Goal: Task Accomplishment & Management: Use online tool/utility

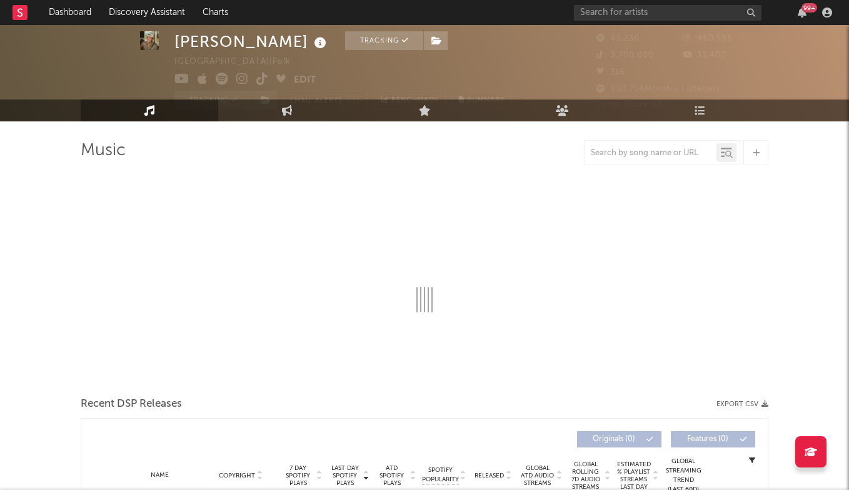
scroll to position [29, 0]
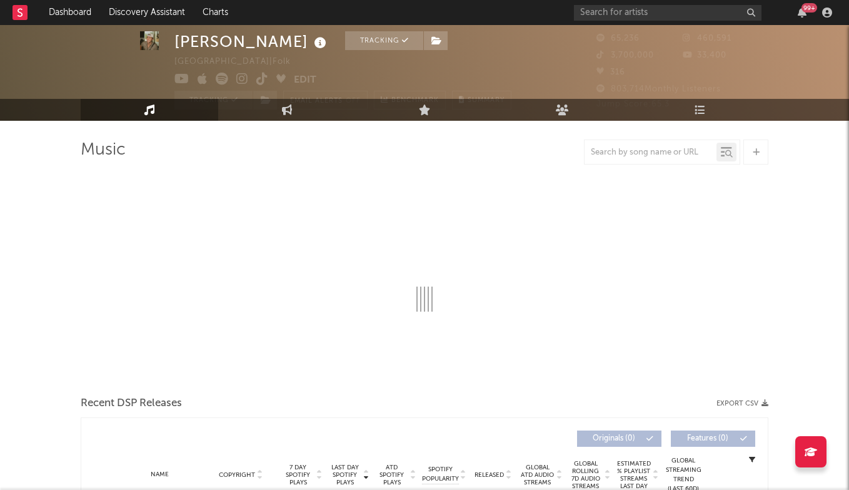
select select "6m"
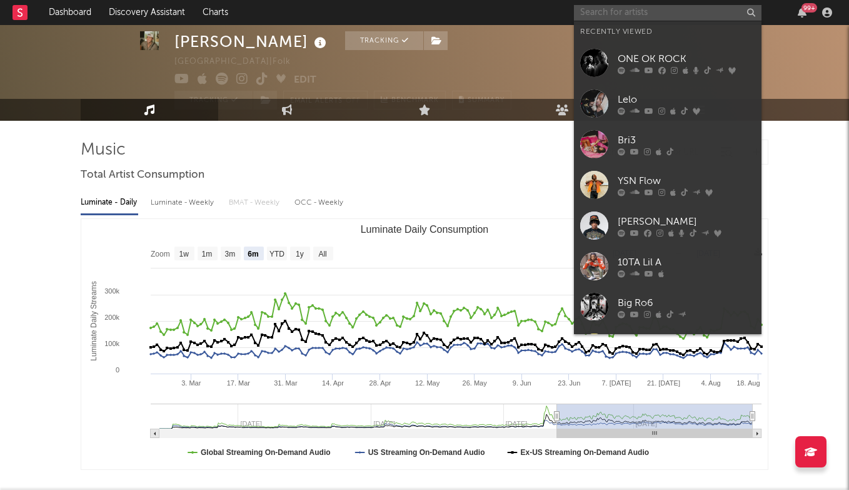
click at [668, 12] on input "text" at bounding box center [668, 13] width 188 height 16
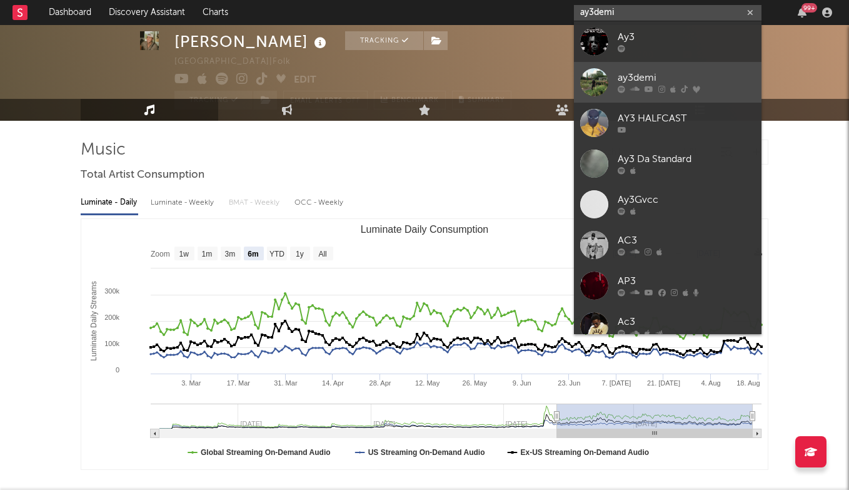
type input "ay3demi"
click at [659, 71] on div "ay3demi" at bounding box center [687, 78] width 138 height 15
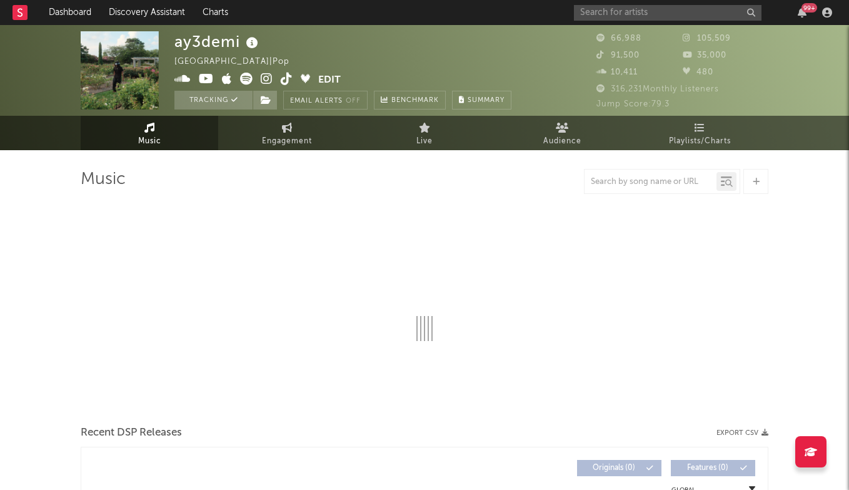
select select "6m"
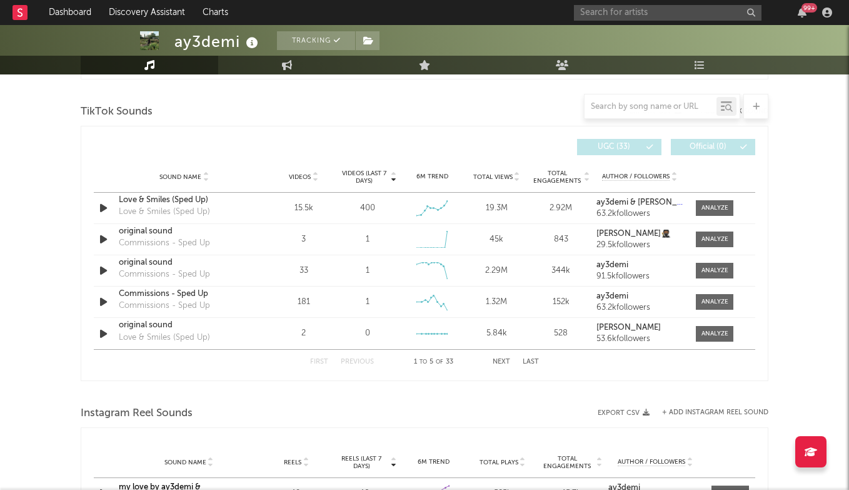
scroll to position [836, 0]
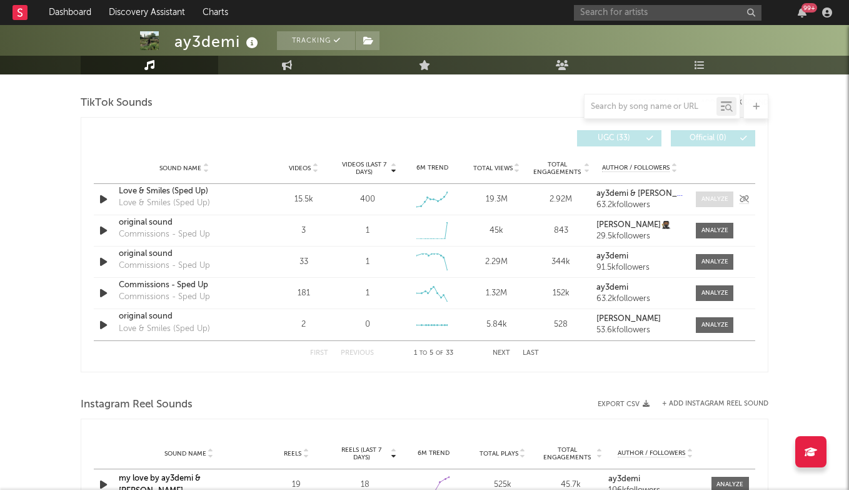
click at [713, 195] on div at bounding box center [715, 198] width 27 height 9
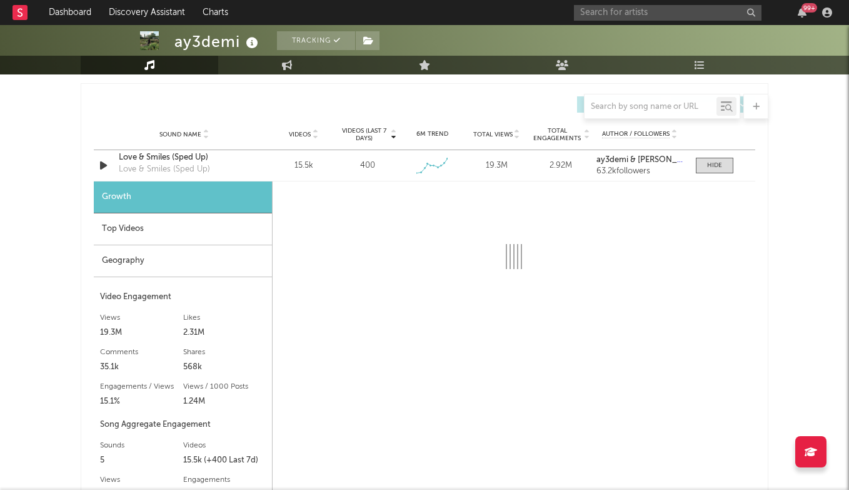
scroll to position [870, 0]
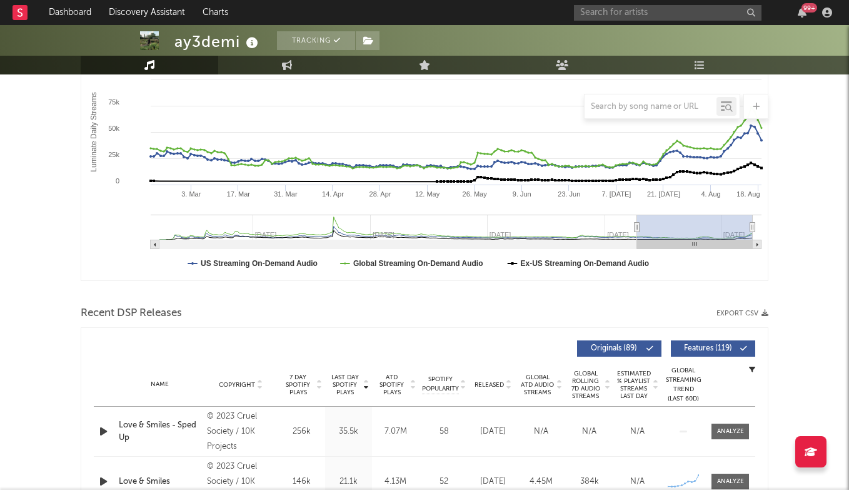
select select "6m"
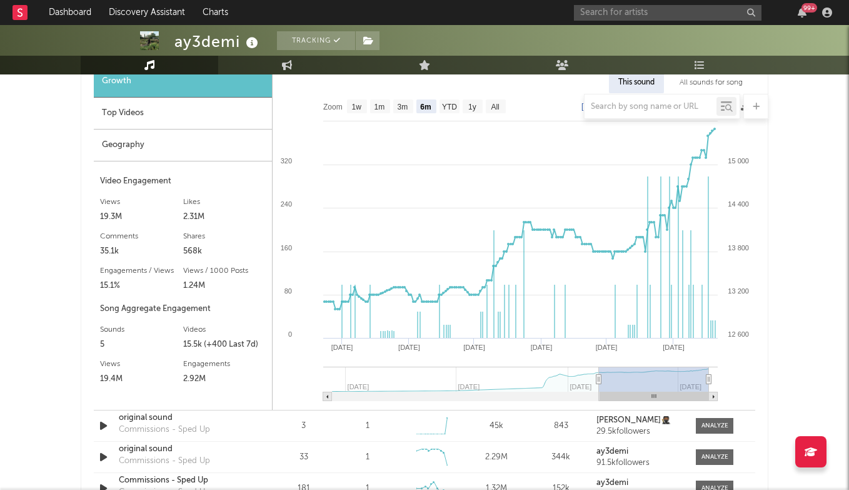
scroll to position [794, 0]
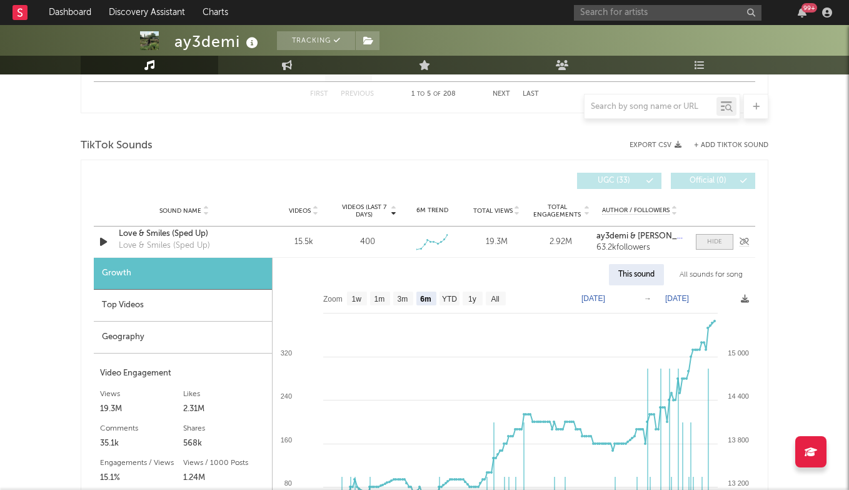
click at [708, 238] on div at bounding box center [714, 241] width 15 height 9
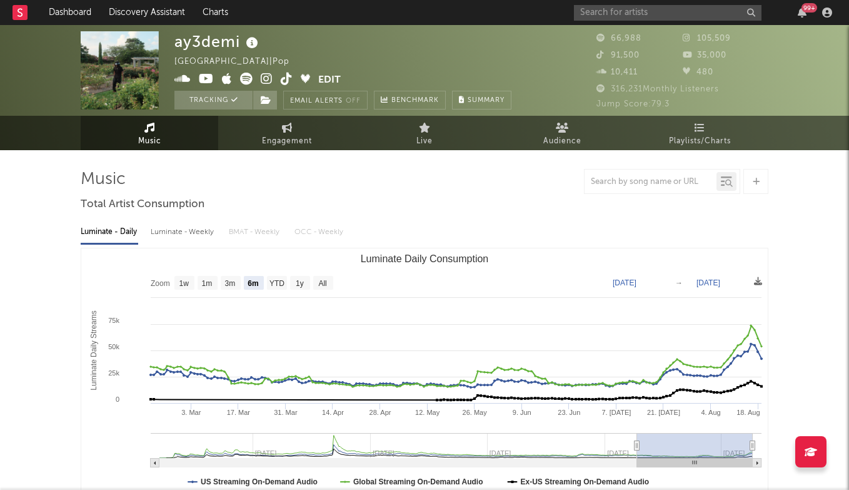
scroll to position [0, 0]
click at [679, 12] on input "text" at bounding box center [668, 13] width 188 height 16
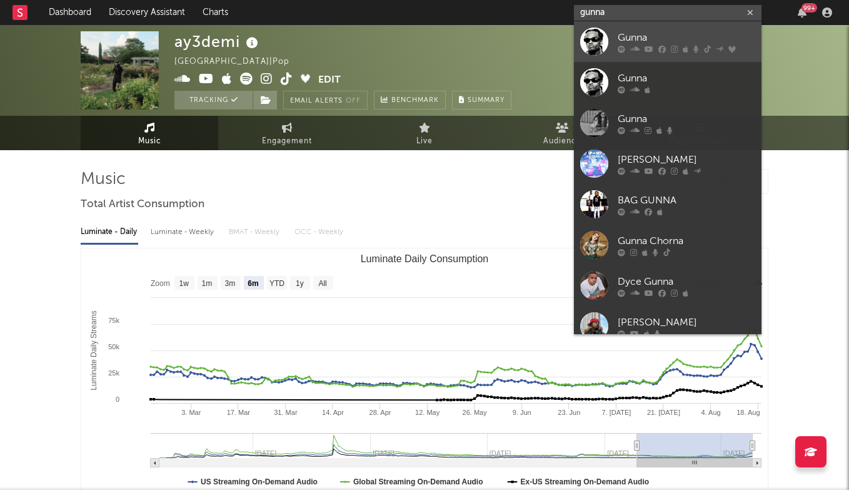
type input "gunna"
click at [657, 28] on link "Gunna" at bounding box center [668, 41] width 188 height 41
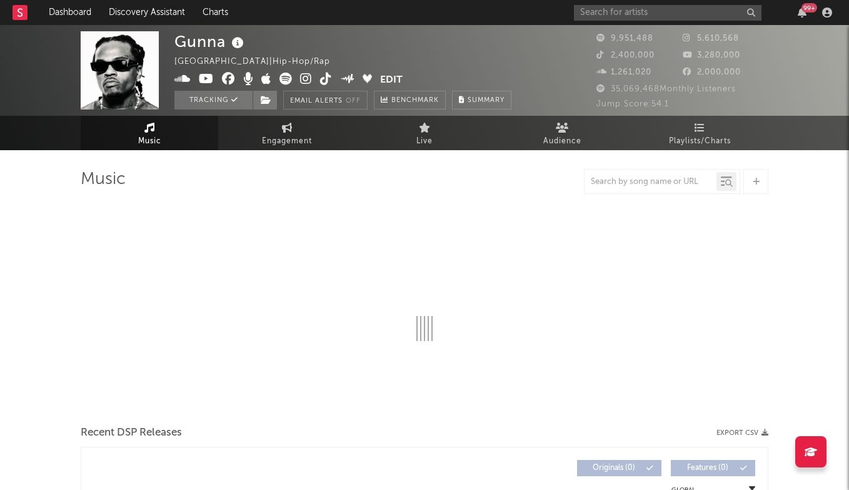
select select "6m"
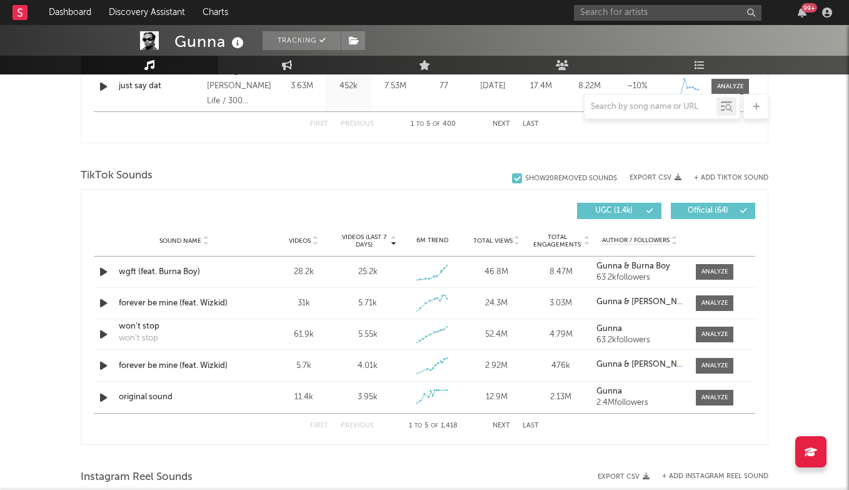
scroll to position [758, 0]
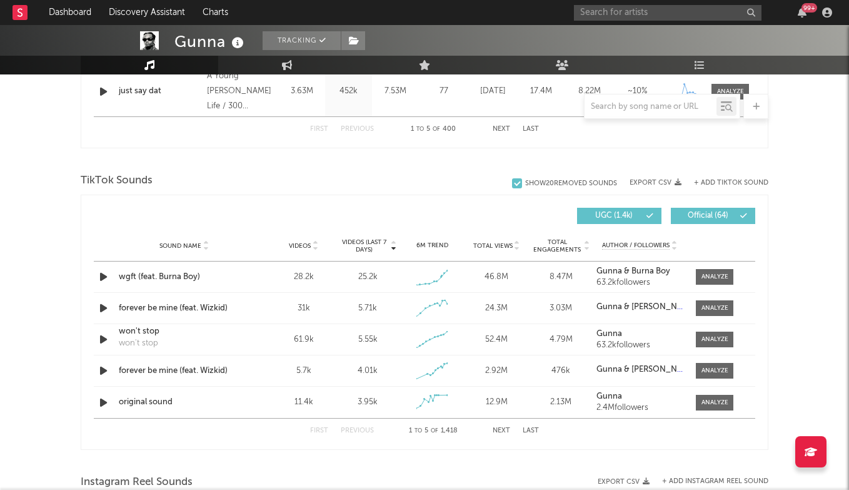
click at [727, 184] on button "+ Add TikTok Sound" at bounding box center [731, 182] width 74 height 7
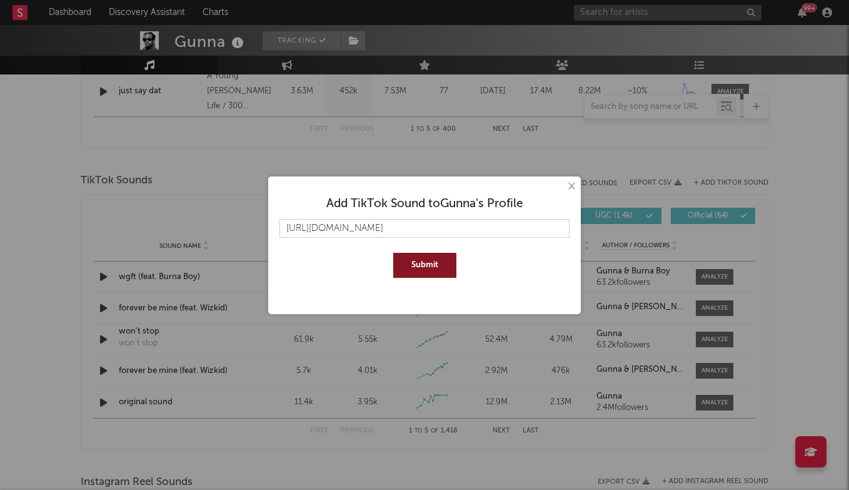
type input "[URL][DOMAIN_NAME]"
click at [425, 261] on button "Submit" at bounding box center [424, 265] width 63 height 25
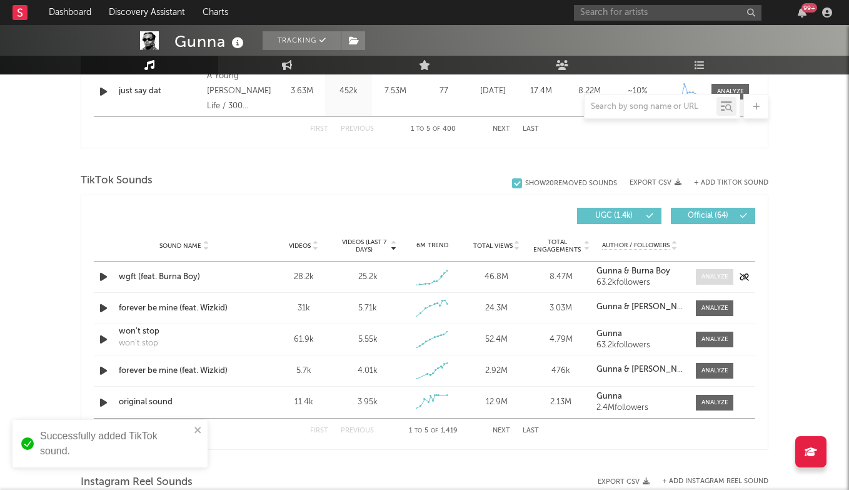
click at [710, 274] on div at bounding box center [715, 276] width 27 height 9
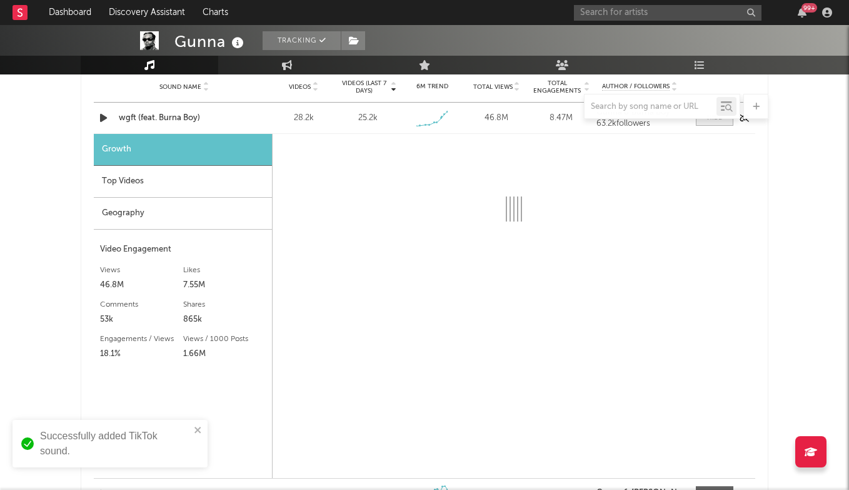
select select "1w"
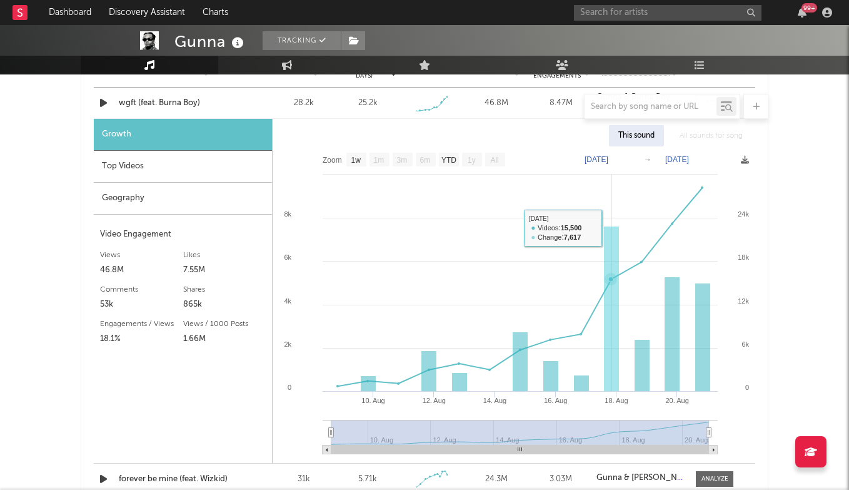
scroll to position [931, 0]
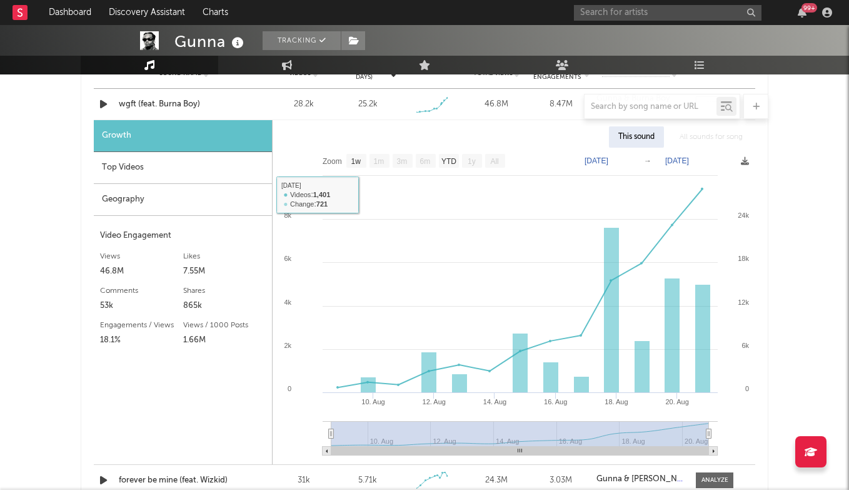
click at [162, 166] on div "Top Videos" at bounding box center [183, 168] width 178 height 32
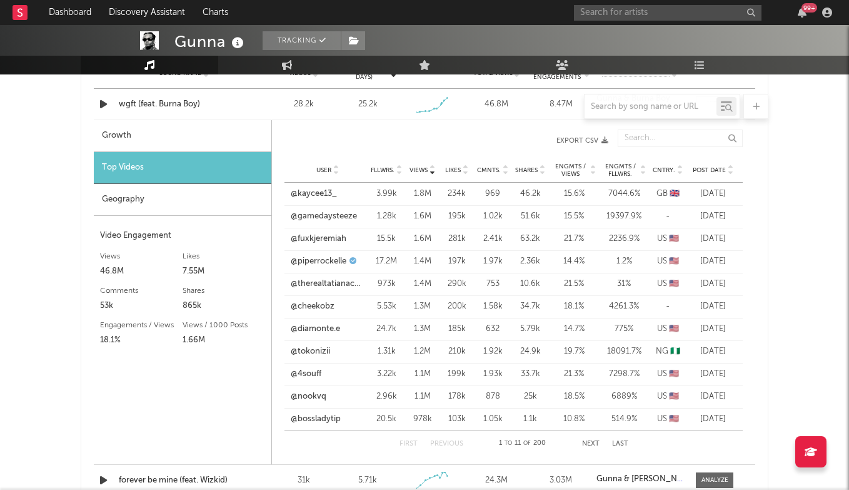
click at [710, 172] on span "Post Date" at bounding box center [709, 170] width 33 height 8
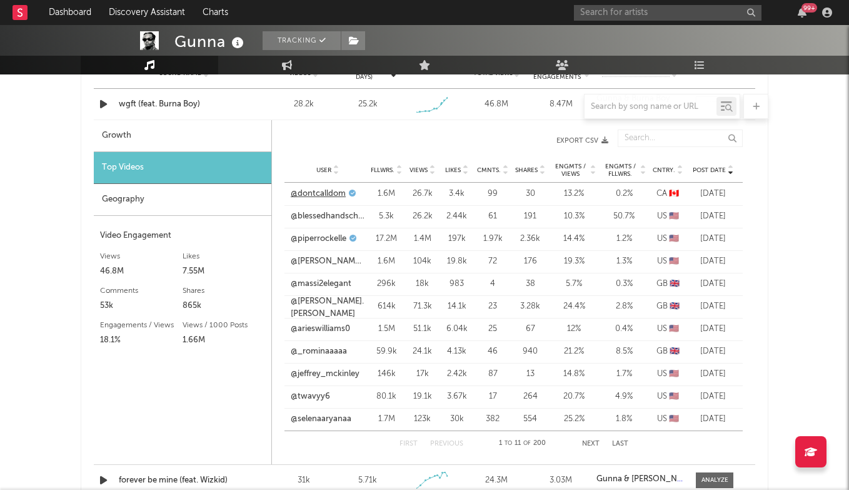
click at [339, 191] on link "@dontcalldom" at bounding box center [318, 194] width 55 height 13
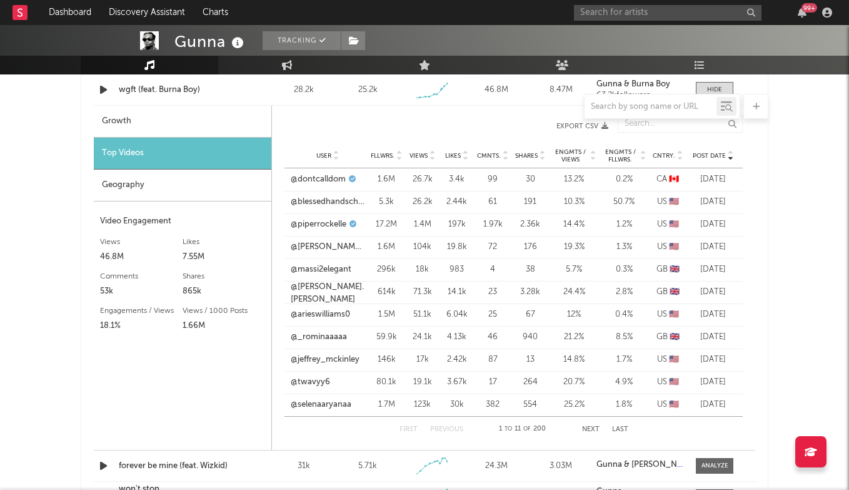
scroll to position [943, 0]
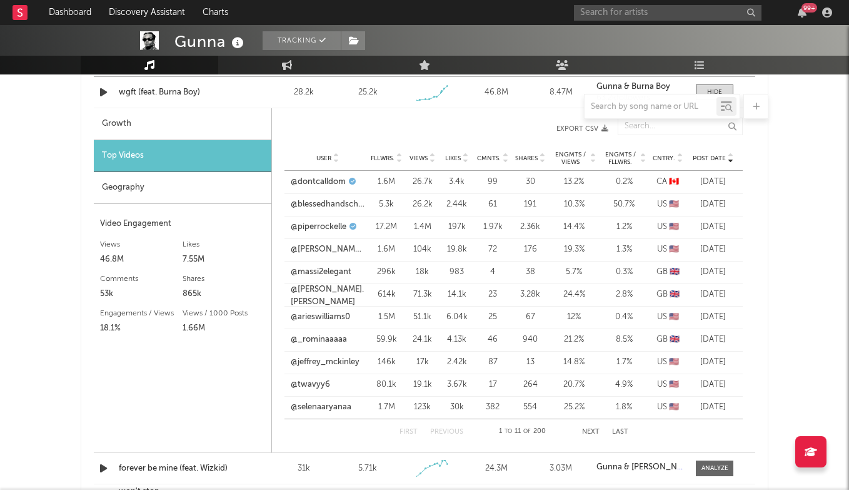
click at [331, 155] on span "User" at bounding box center [323, 158] width 15 height 8
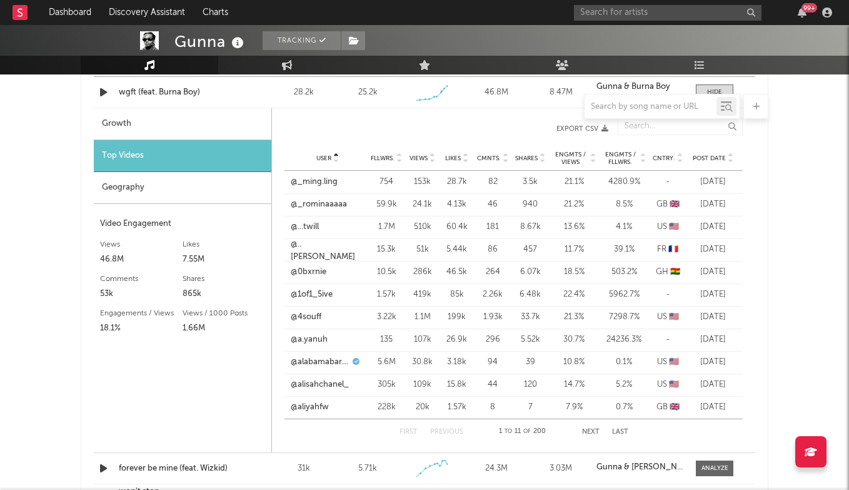
click at [382, 156] on span "Fllwrs." at bounding box center [383, 158] width 24 height 8
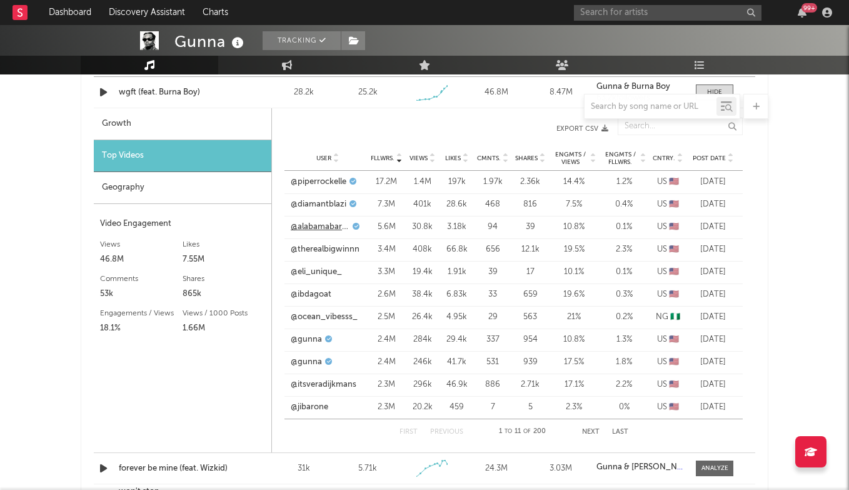
click at [330, 225] on link "@alabamabarker" at bounding box center [320, 227] width 59 height 13
click at [328, 276] on link "@eli_unique_" at bounding box center [316, 272] width 51 height 13
click at [616, 14] on input "text" at bounding box center [668, 13] width 188 height 16
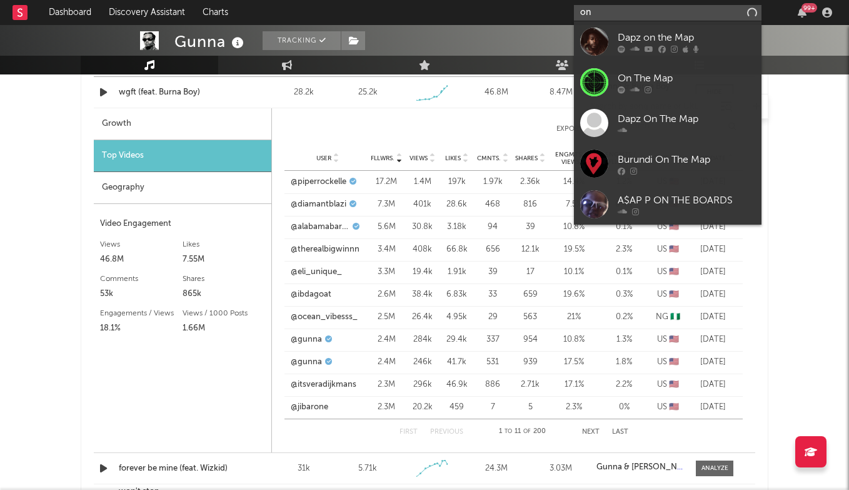
type input "o"
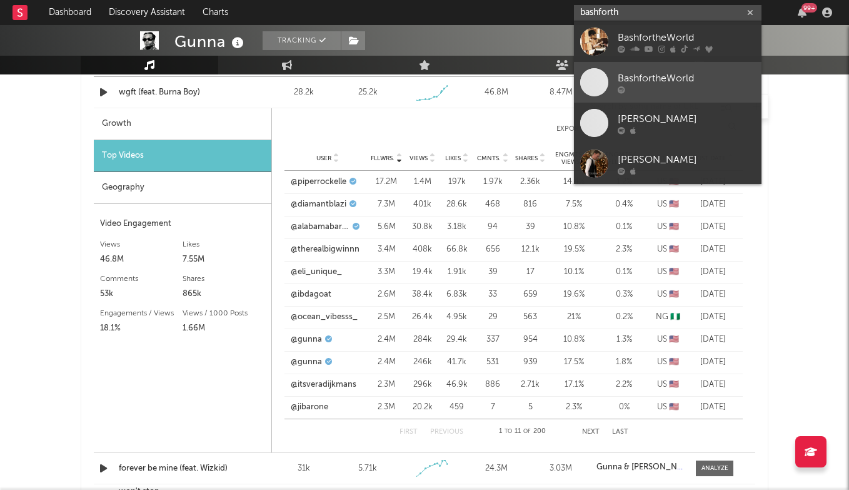
type input "bashforth"
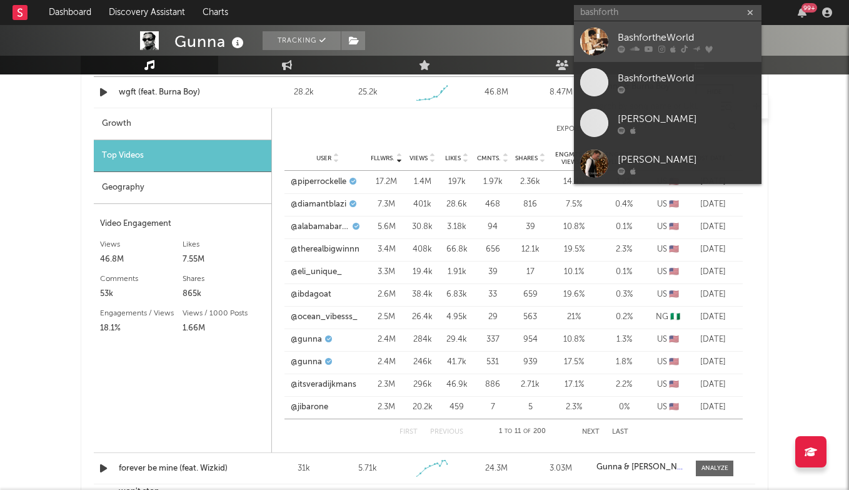
drag, startPoint x: 657, startPoint y: 84, endPoint x: 655, endPoint y: 37, distance: 46.9
click at [655, 37] on div "BashfortheWorld" at bounding box center [687, 37] width 138 height 15
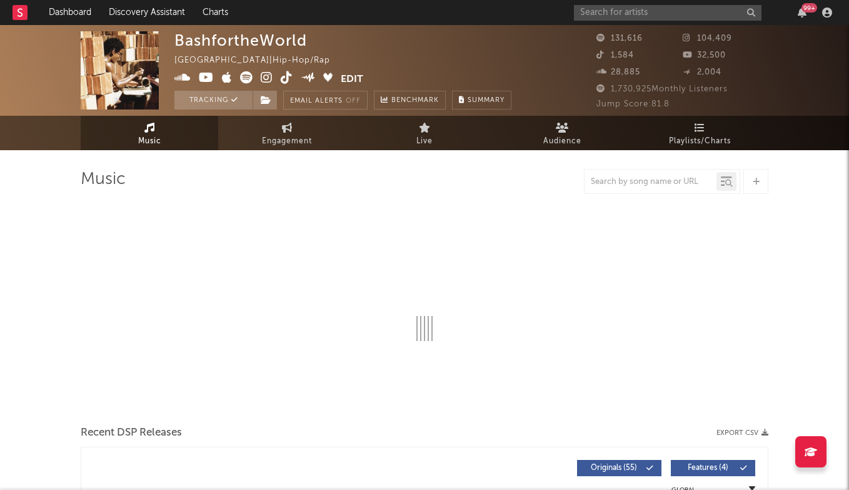
select select "6m"
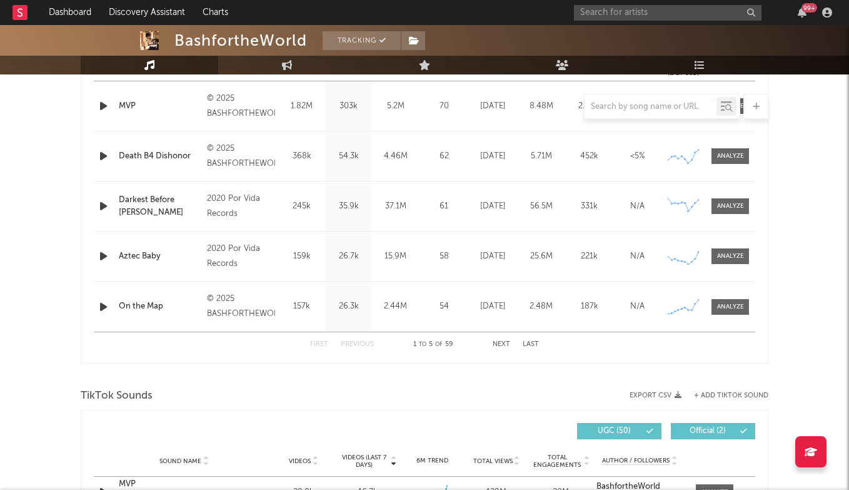
scroll to position [542, 0]
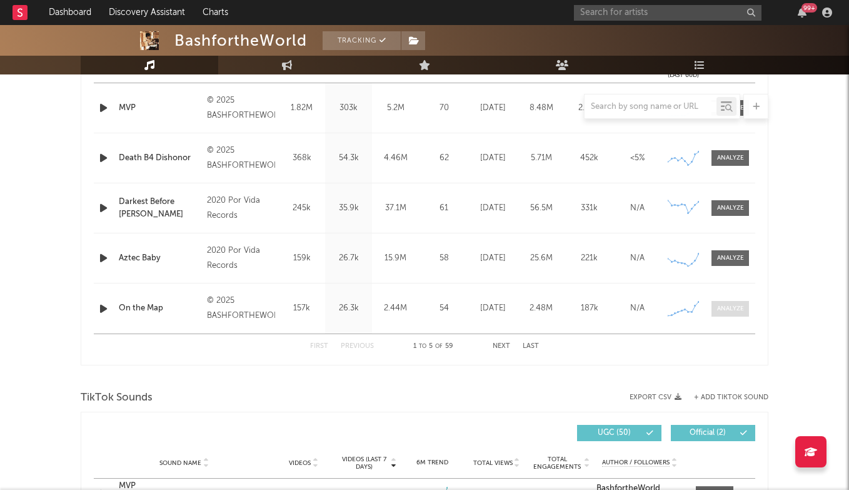
click at [737, 313] on span at bounding box center [731, 309] width 38 height 16
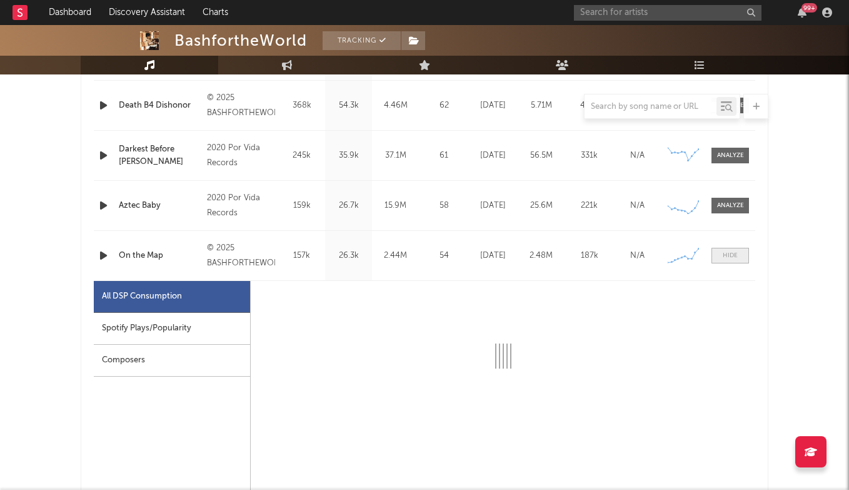
select select "6m"
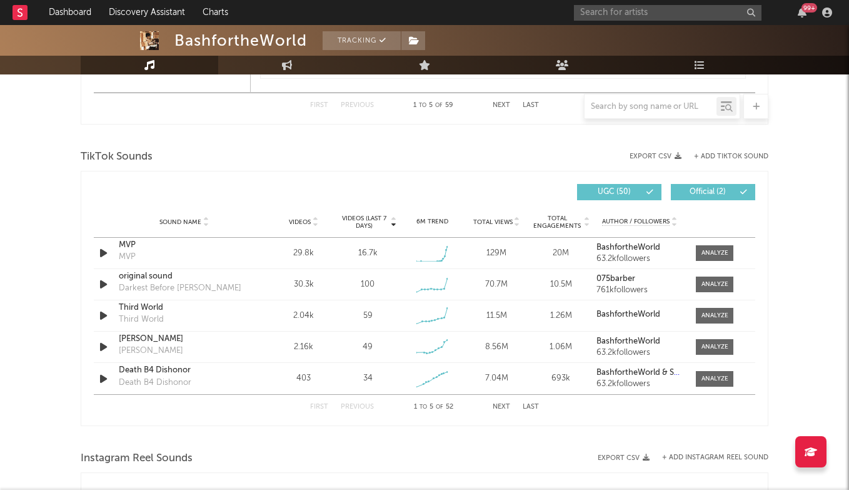
scroll to position [1378, 0]
click at [496, 405] on button "Next" at bounding box center [502, 406] width 18 height 7
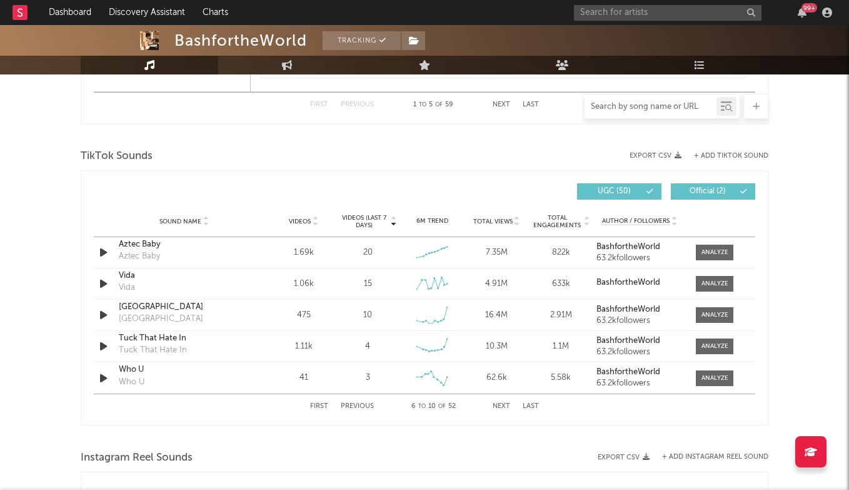
click at [647, 109] on input "text" at bounding box center [651, 107] width 132 height 10
type input "i"
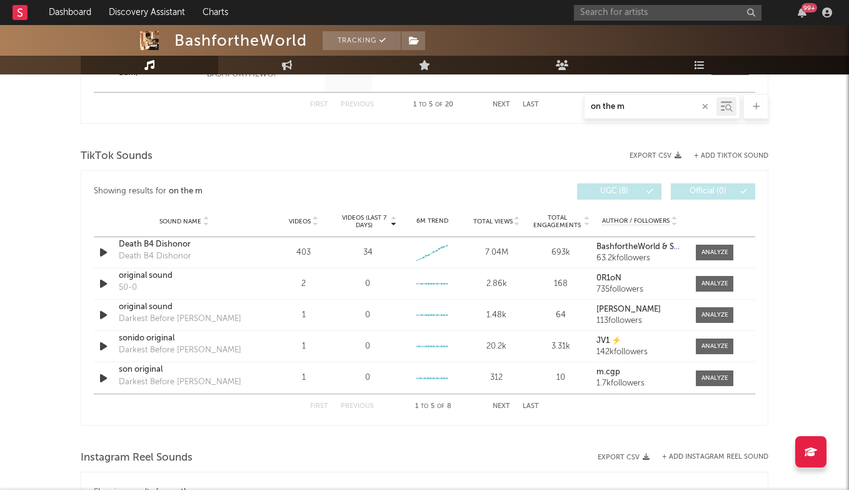
type input "on the m"
click at [528, 402] on div "First Previous 1 to 5 of 8 Next Last" at bounding box center [424, 406] width 229 height 24
click at [532, 403] on button "Last" at bounding box center [531, 406] width 16 height 7
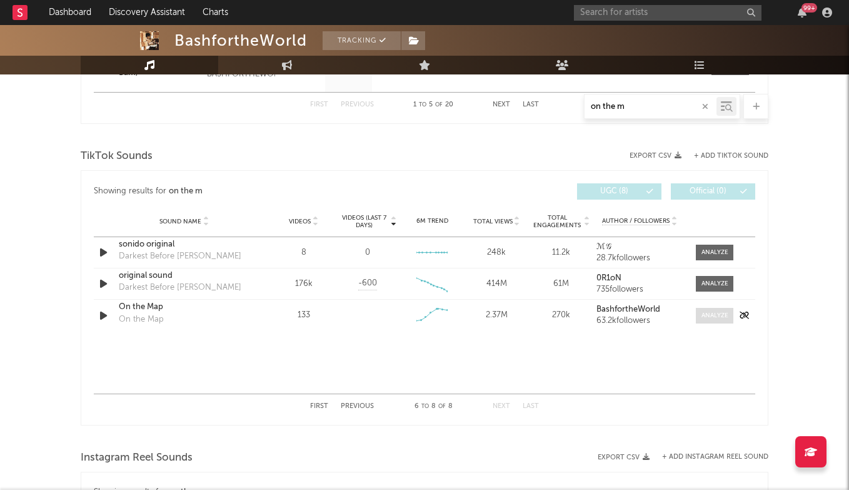
click at [710, 318] on div at bounding box center [715, 315] width 27 height 9
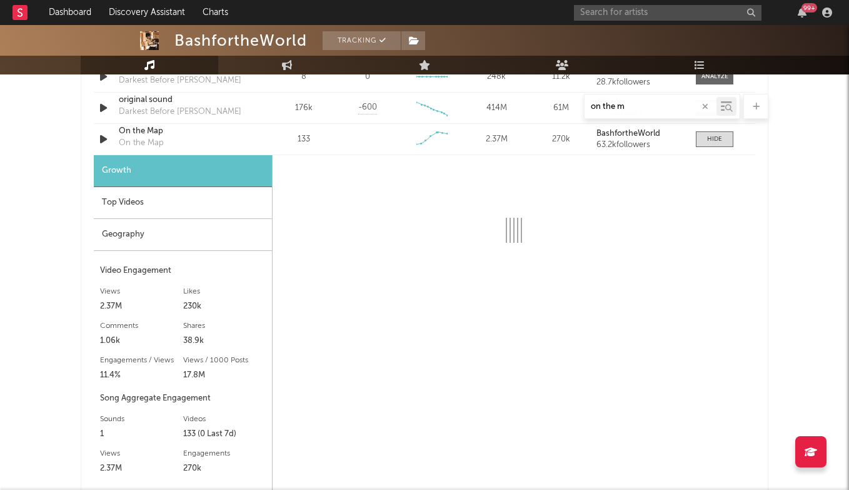
scroll to position [1541, 0]
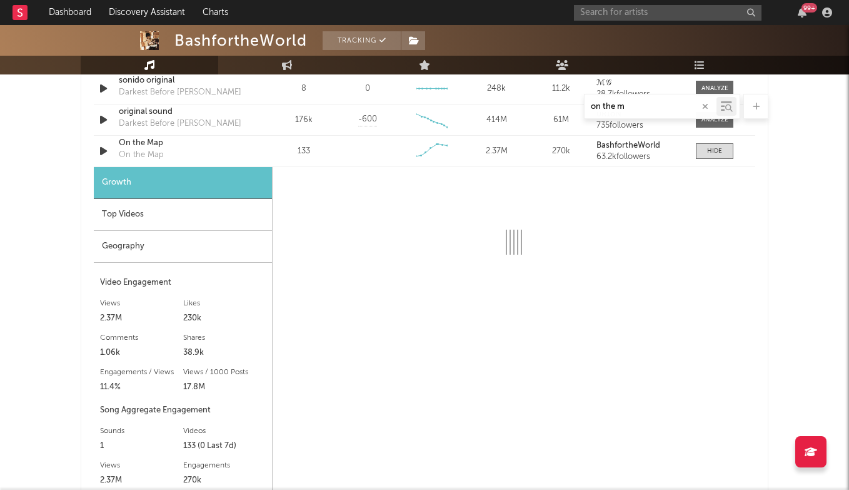
select select "6m"
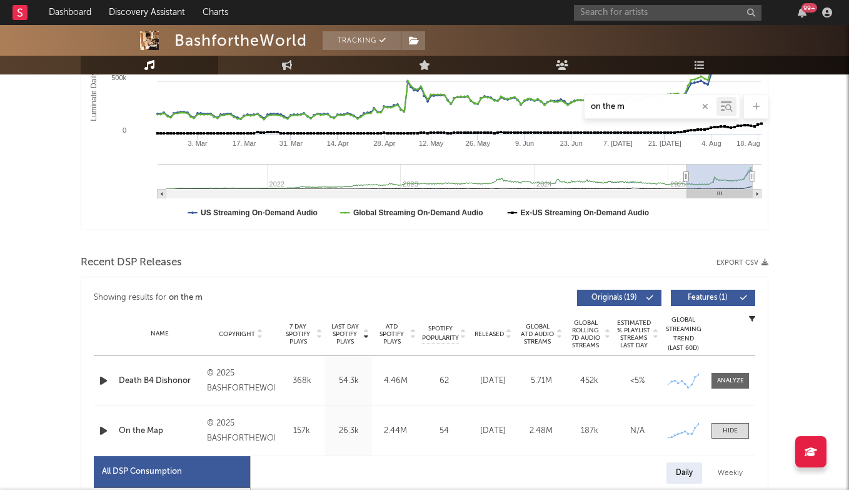
scroll to position [468, 0]
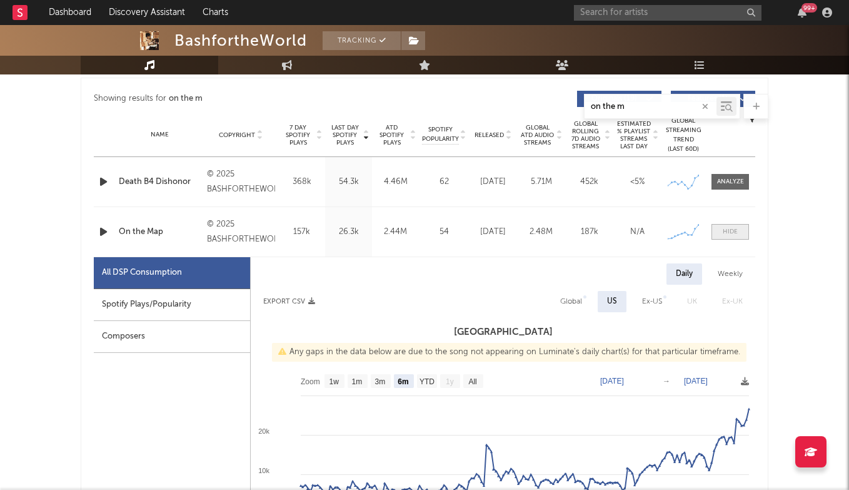
click at [723, 232] on div at bounding box center [730, 231] width 15 height 9
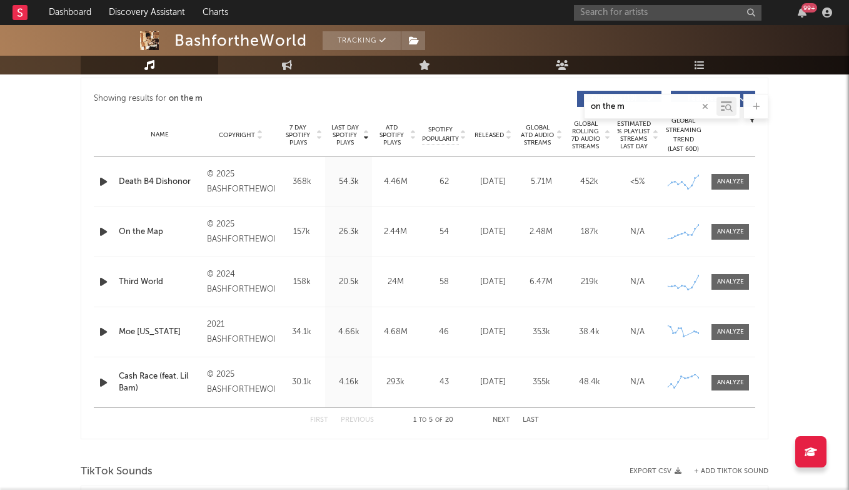
click at [705, 106] on icon "button" at bounding box center [705, 107] width 6 height 8
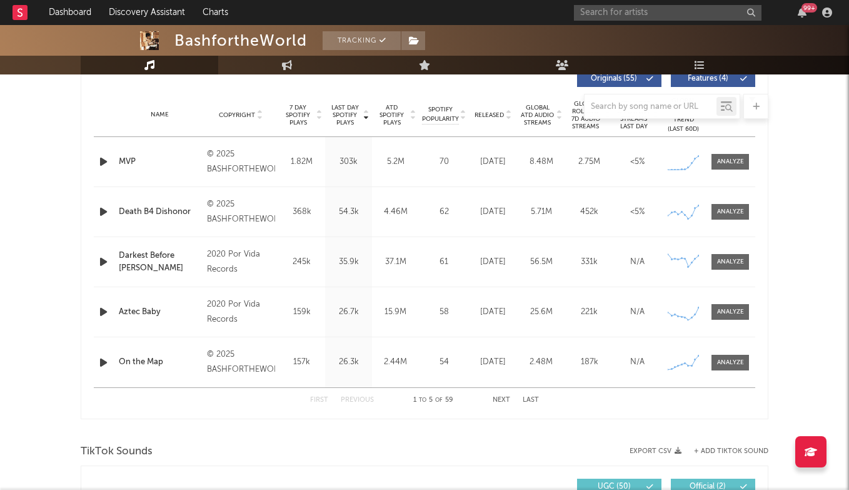
scroll to position [493, 0]
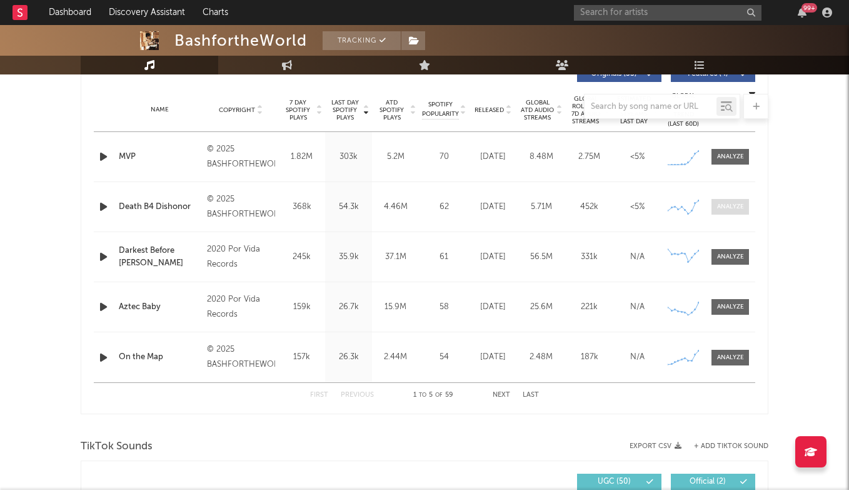
click at [734, 213] on span at bounding box center [731, 207] width 38 height 16
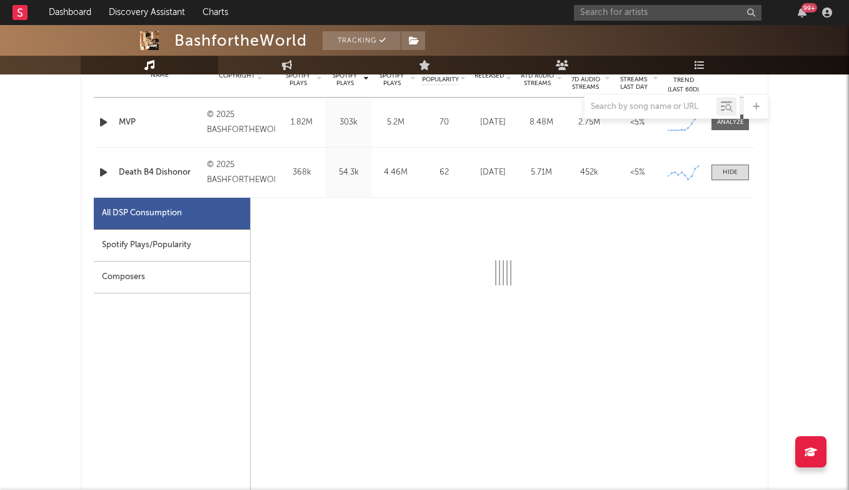
scroll to position [528, 0]
select select "1w"
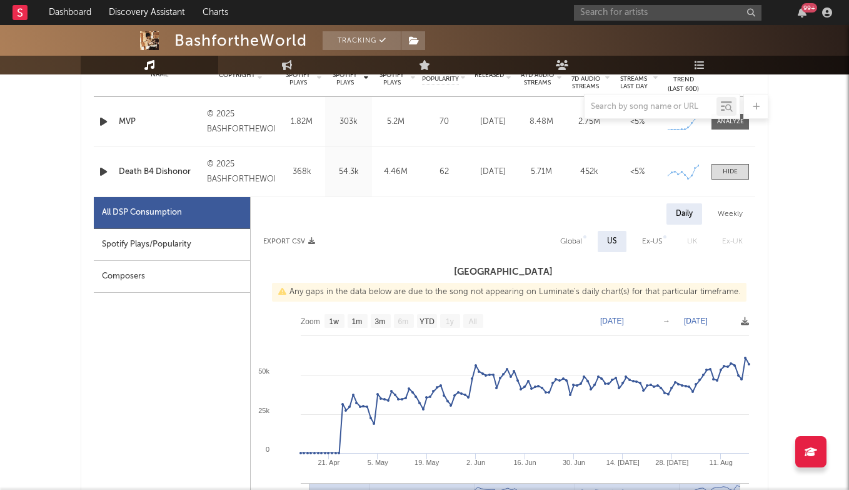
scroll to position [548, 0]
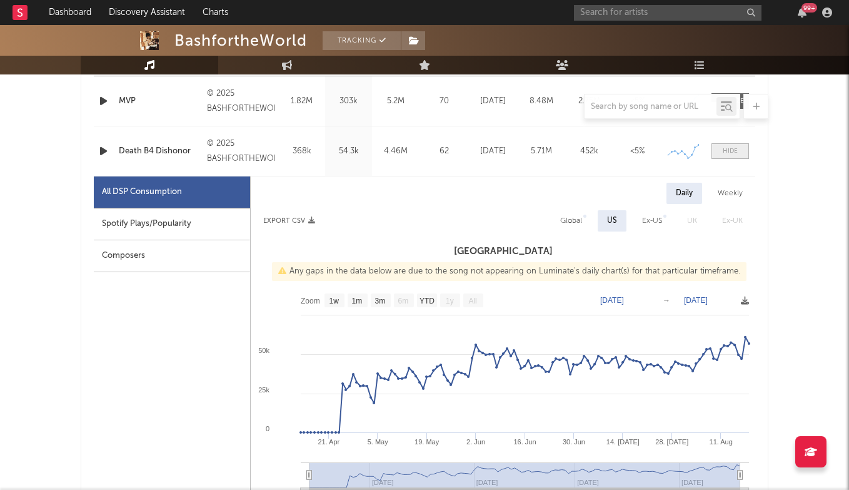
click at [726, 153] on div at bounding box center [730, 150] width 15 height 9
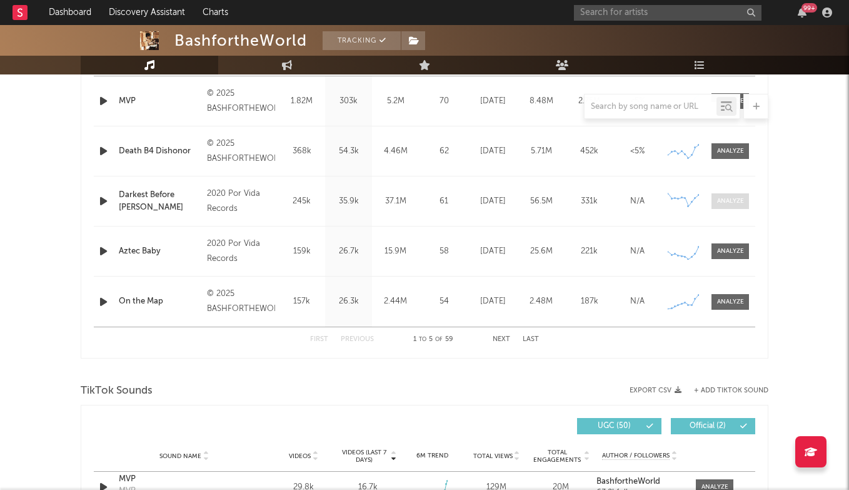
click at [728, 208] on span at bounding box center [731, 201] width 38 height 16
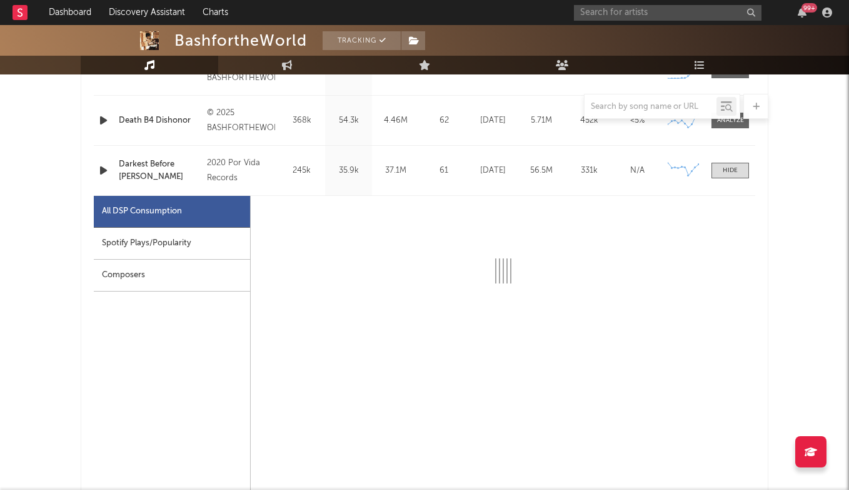
select select "6m"
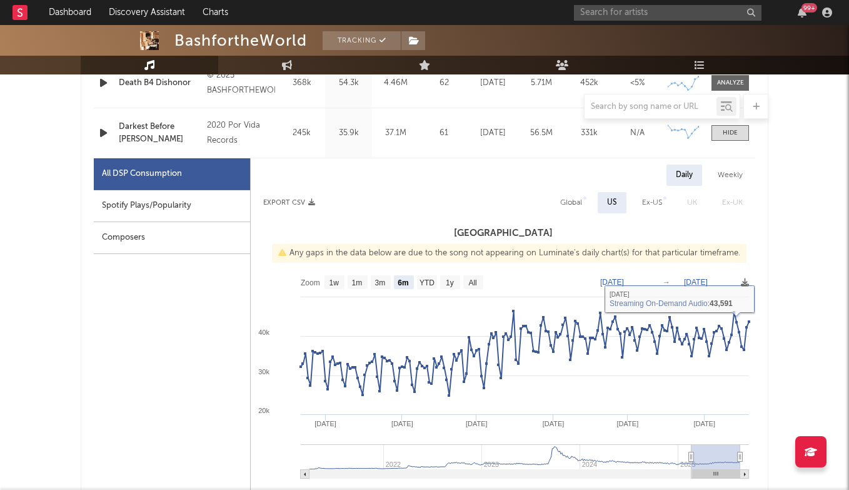
scroll to position [615, 0]
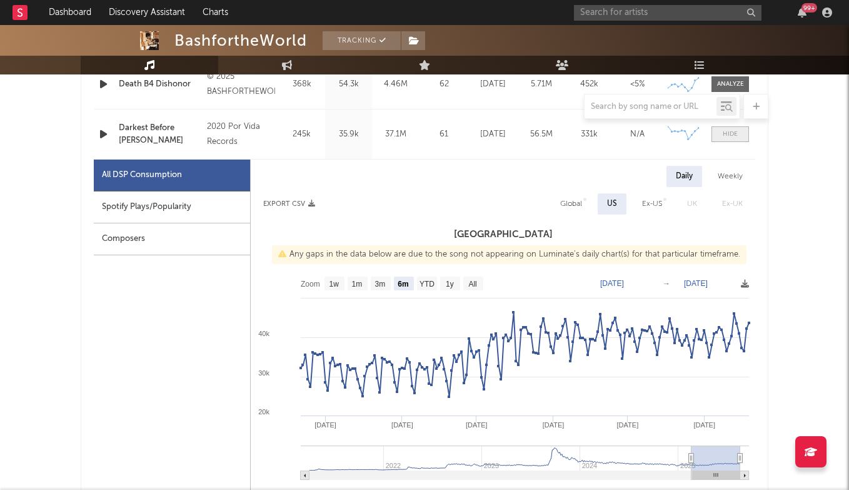
click at [726, 128] on span at bounding box center [731, 134] width 38 height 16
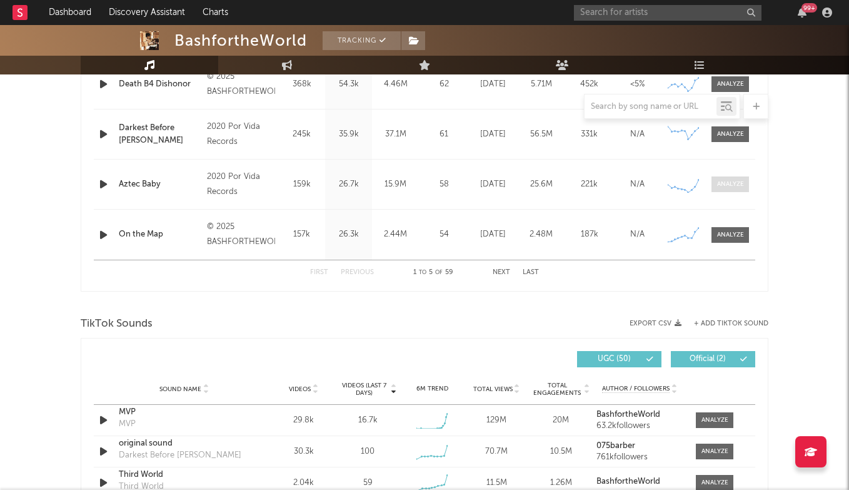
click at [724, 186] on div at bounding box center [730, 183] width 27 height 9
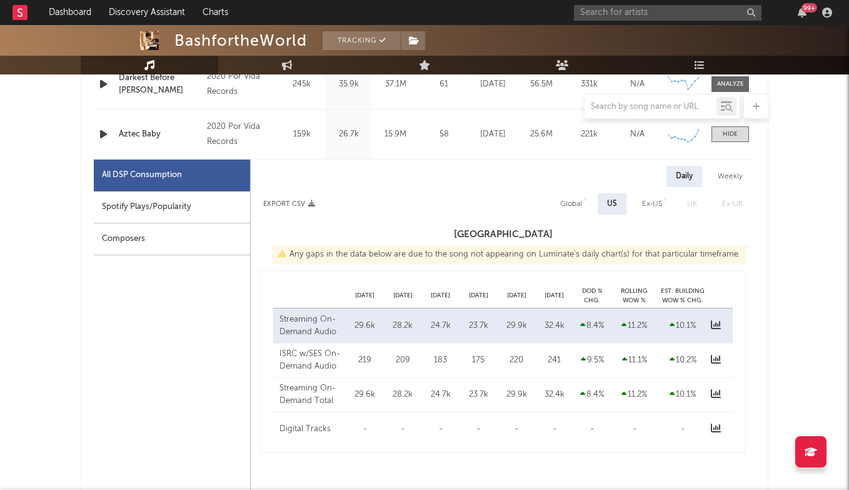
scroll to position [697, 0]
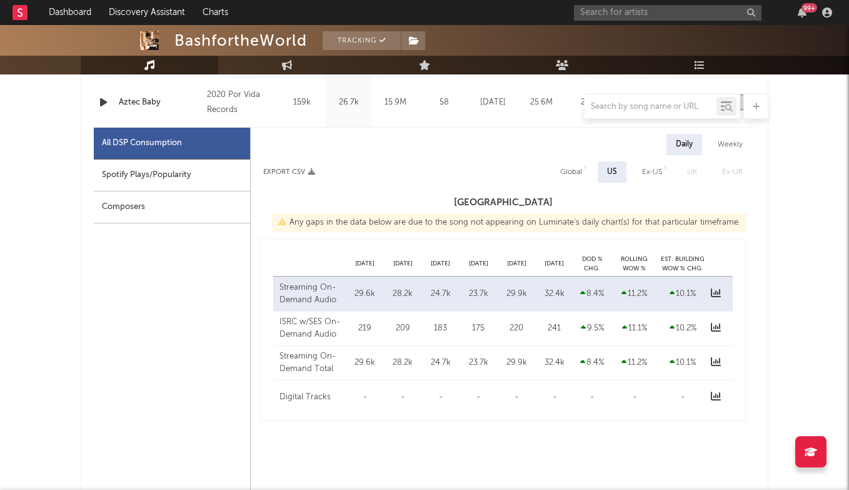
select select "6m"
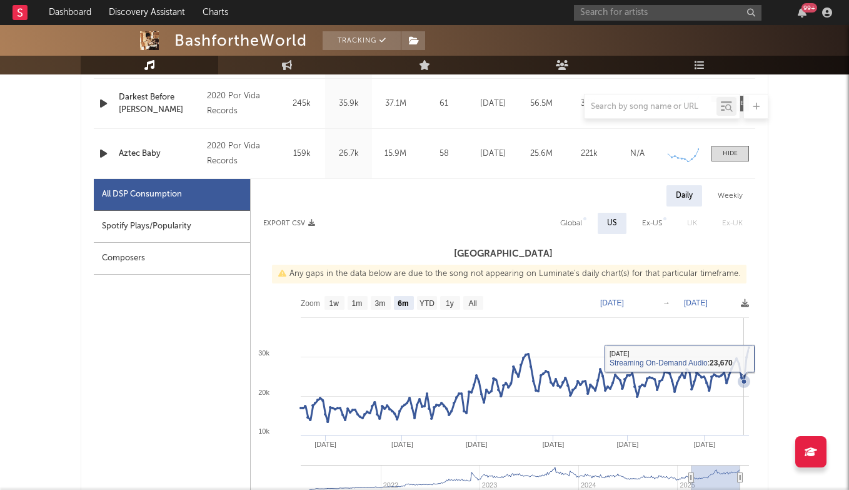
scroll to position [635, 0]
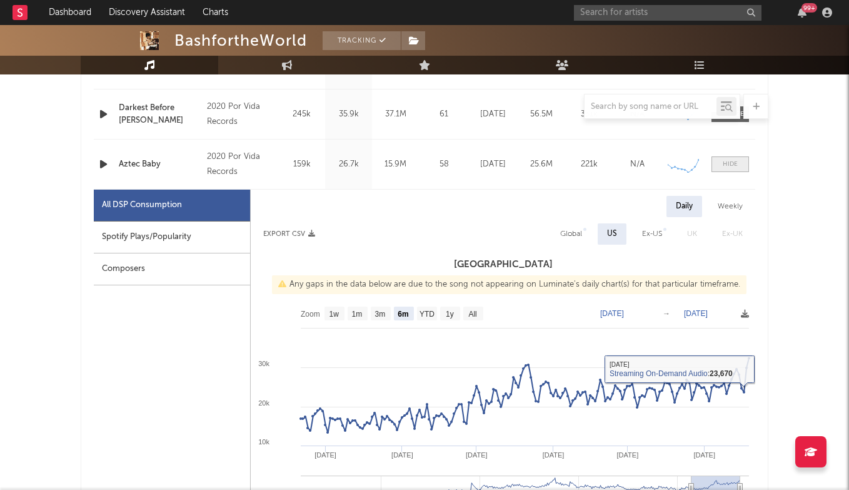
click at [720, 166] on span at bounding box center [731, 164] width 38 height 16
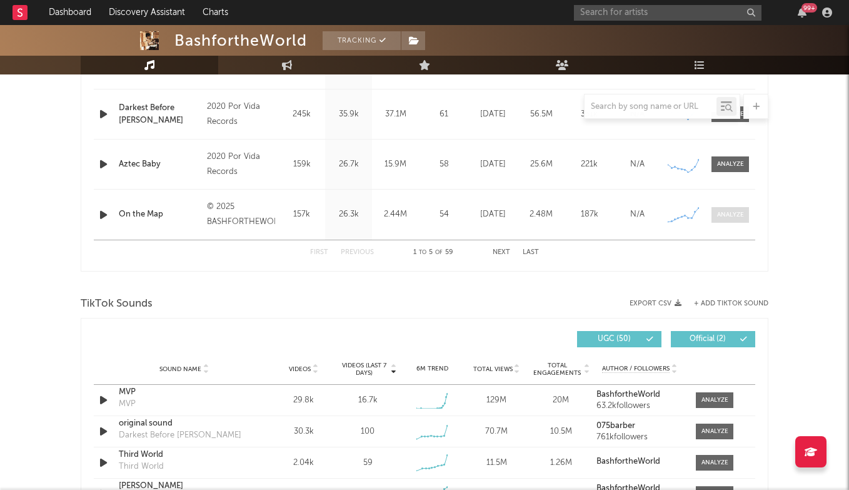
click at [731, 219] on div at bounding box center [730, 214] width 27 height 9
select select "6m"
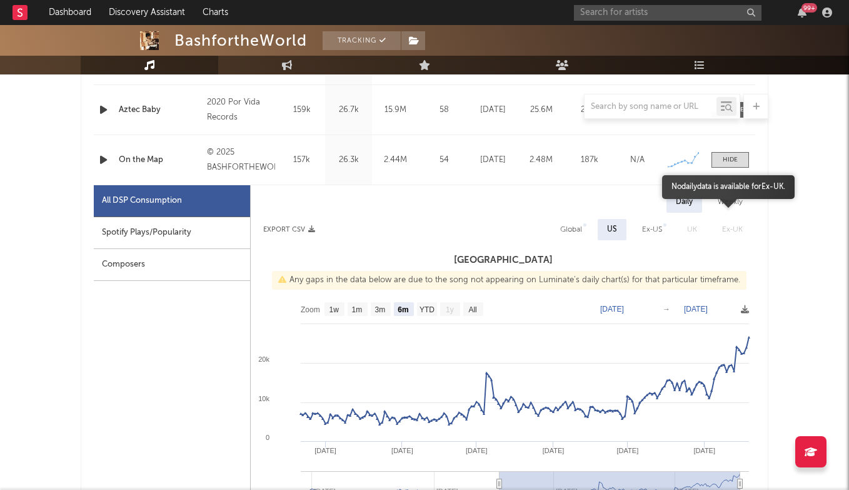
scroll to position [697, 0]
